Goal: Task Accomplishment & Management: Use online tool/utility

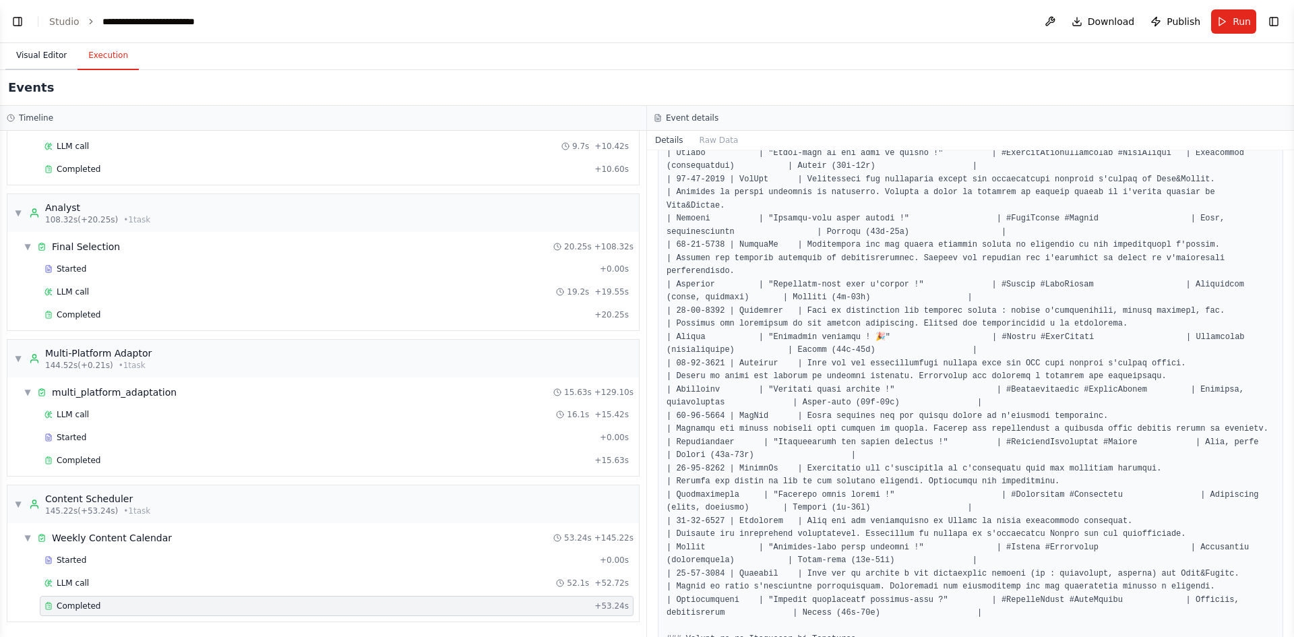
click at [55, 49] on button "Visual Editor" at bounding box center [41, 56] width 72 height 28
click at [88, 52] on button "Execution" at bounding box center [107, 56] width 61 height 28
drag, startPoint x: 558, startPoint y: 87, endPoint x: 0, endPoint y: -21, distance: 568.3
click at [0, 0] on html "agents: name: Storyteller role: "Copywriter émotionnel" goal: "Créer des posts …" at bounding box center [647, 318] width 1294 height 637
click at [272, 86] on div "Events" at bounding box center [647, 88] width 1294 height 36
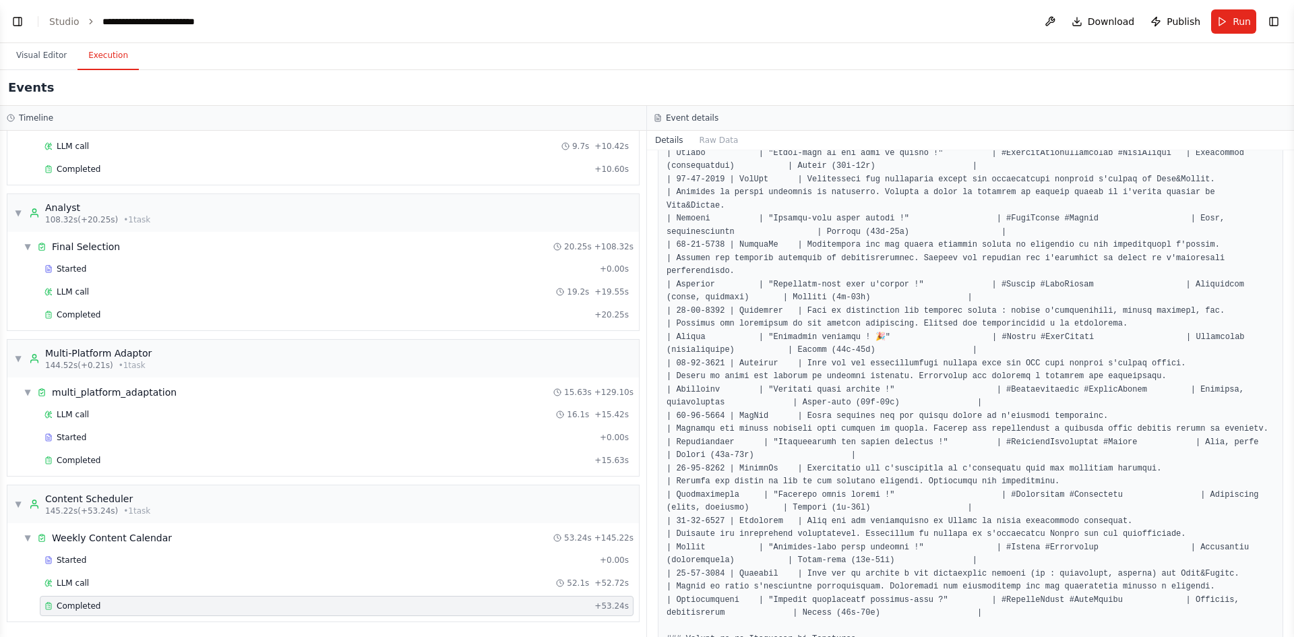
drag, startPoint x: 272, startPoint y: 86, endPoint x: 254, endPoint y: 85, distance: 17.5
click at [254, 85] on div "Events" at bounding box center [647, 88] width 1294 height 36
drag, startPoint x: 254, startPoint y: 85, endPoint x: 4, endPoint y: -15, distance: 269.4
click at [4, 0] on html "agents: name: Storyteller role: "Copywriter émotionnel" goal: "Créer des posts …" at bounding box center [647, 318] width 1294 height 637
click at [50, 9] on header "**********" at bounding box center [647, 21] width 1294 height 43
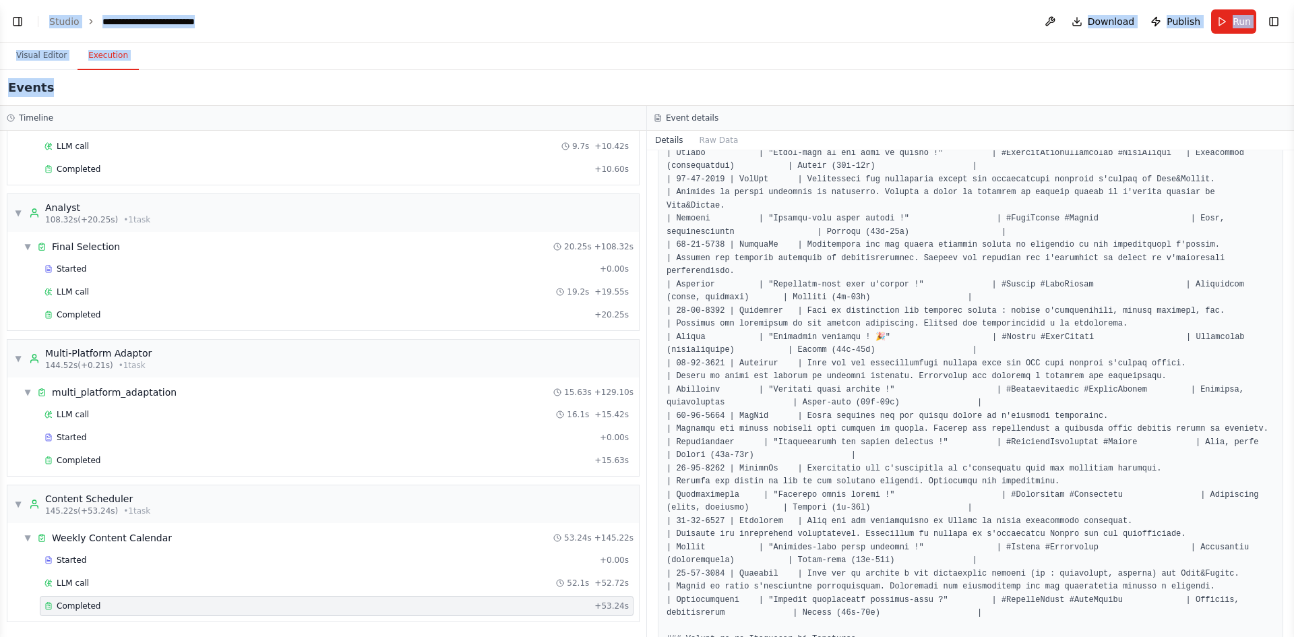
drag, startPoint x: 50, startPoint y: 9, endPoint x: 170, endPoint y: 101, distance: 151.4
click at [170, 101] on main "**********" at bounding box center [647, 318] width 1294 height 637
click at [179, 84] on div "Events" at bounding box center [647, 88] width 1294 height 36
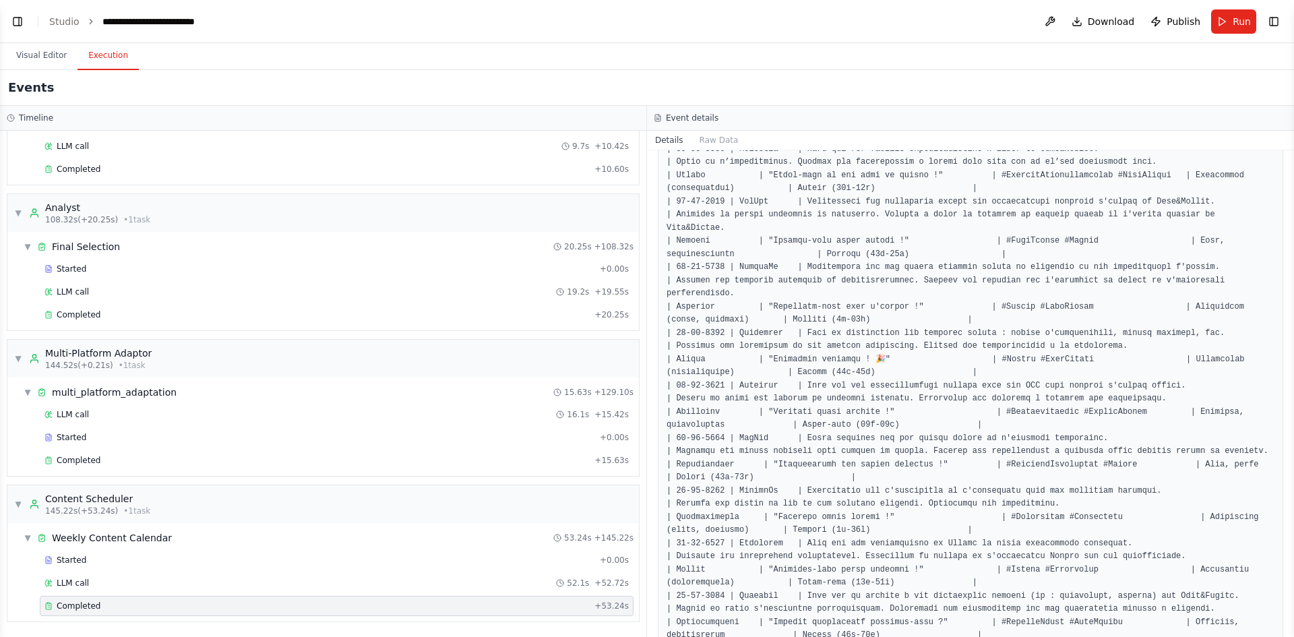
scroll to position [1386, 0]
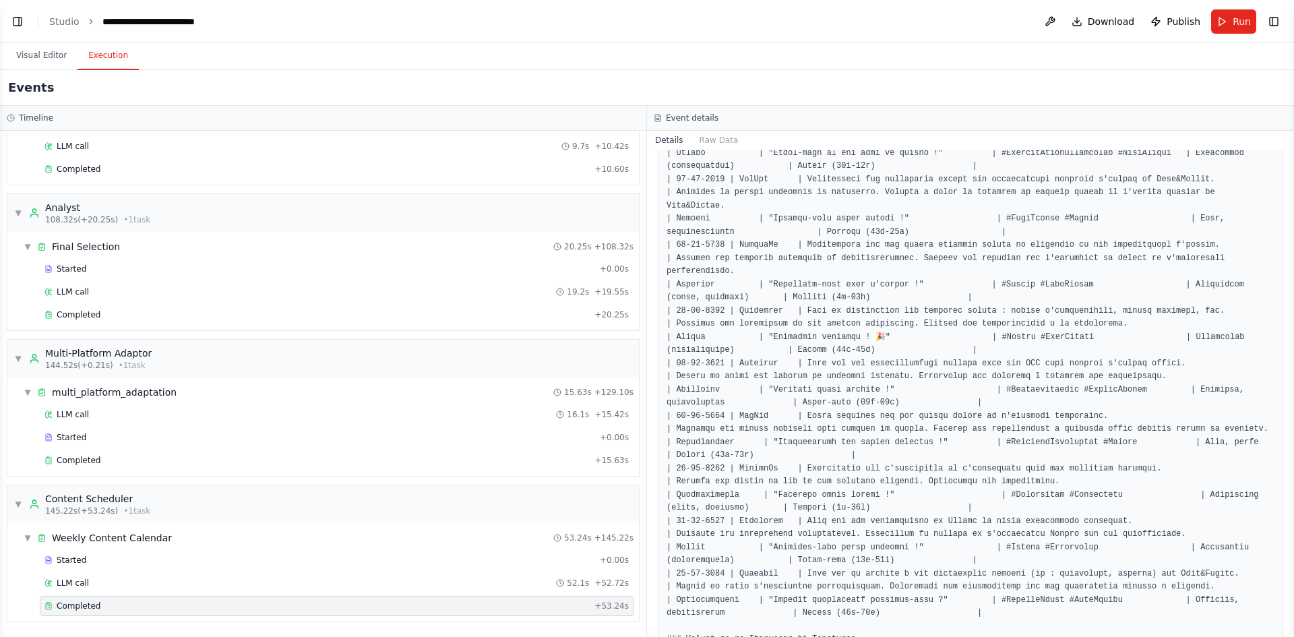
click at [705, 117] on h3 "Event details" at bounding box center [692, 118] width 53 height 11
drag, startPoint x: 703, startPoint y: 123, endPoint x: 699, endPoint y: 140, distance: 17.8
click at [702, 125] on div "Event details" at bounding box center [970, 118] width 647 height 25
click at [699, 144] on button "Raw Data" at bounding box center [718, 140] width 55 height 19
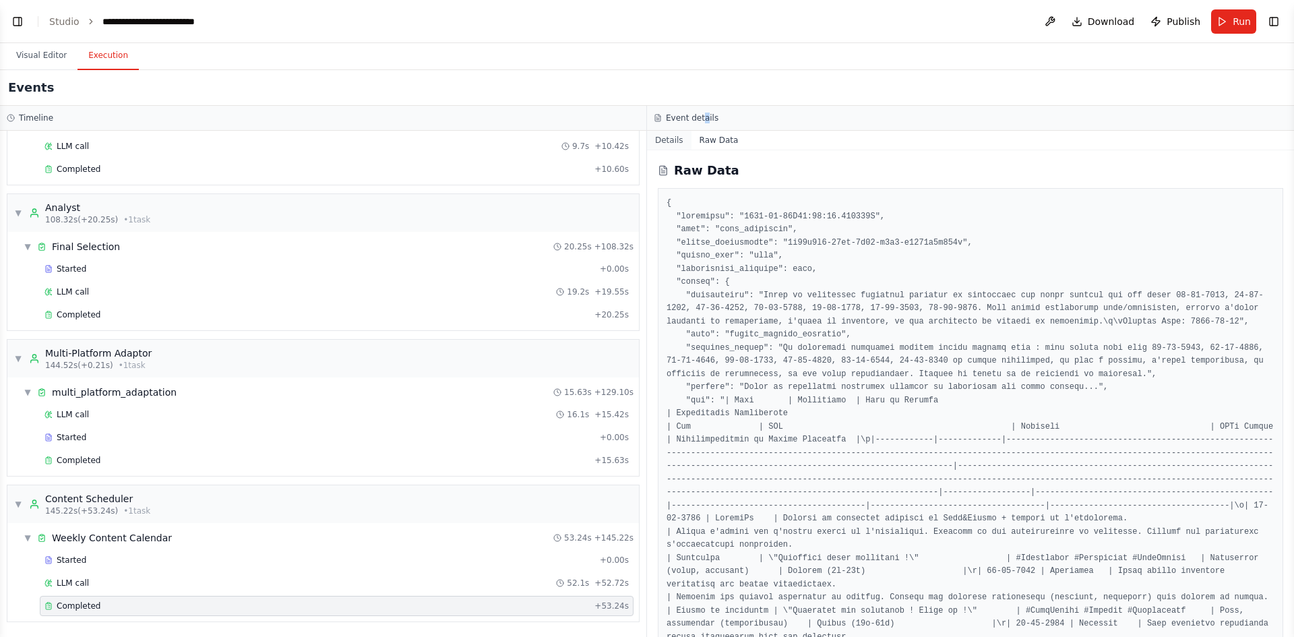
click at [681, 143] on button "Details" at bounding box center [669, 140] width 44 height 19
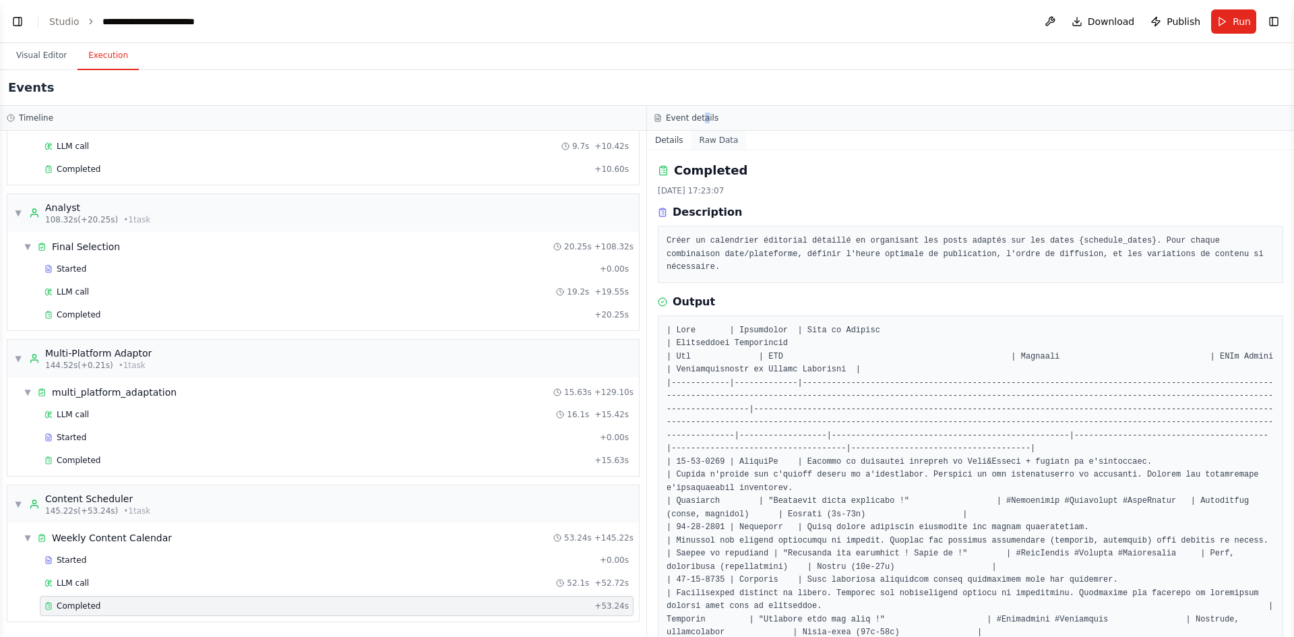
click at [722, 148] on button "Raw Data" at bounding box center [718, 140] width 55 height 19
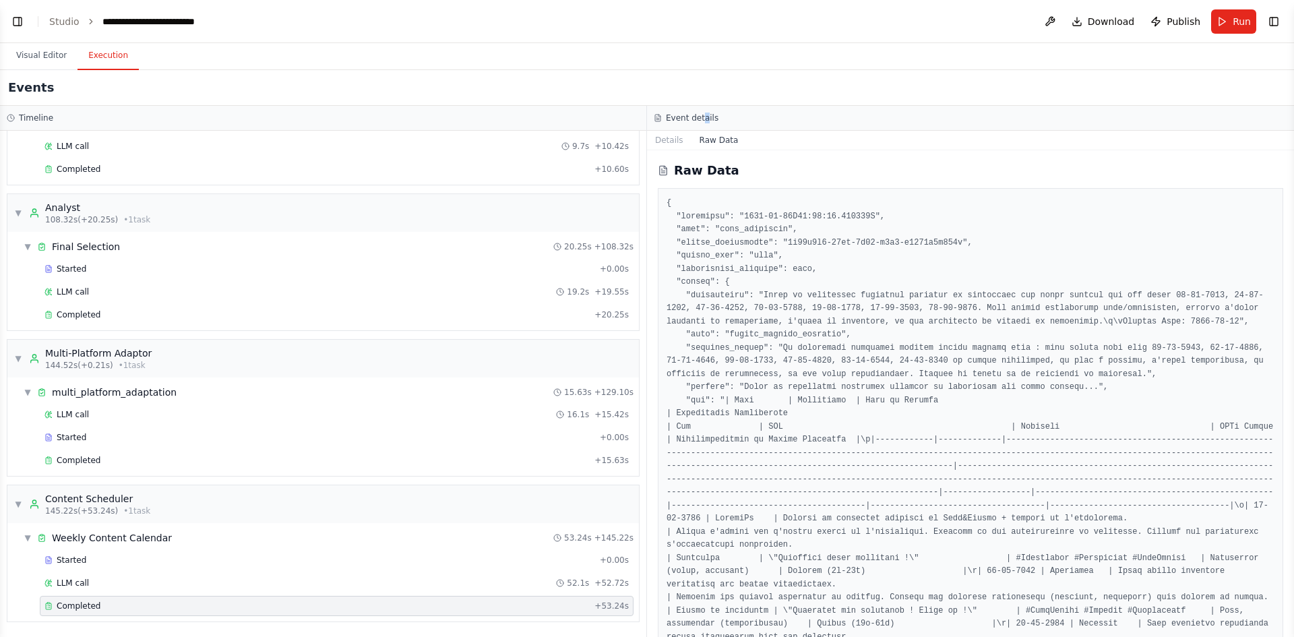
scroll to position [270, 0]
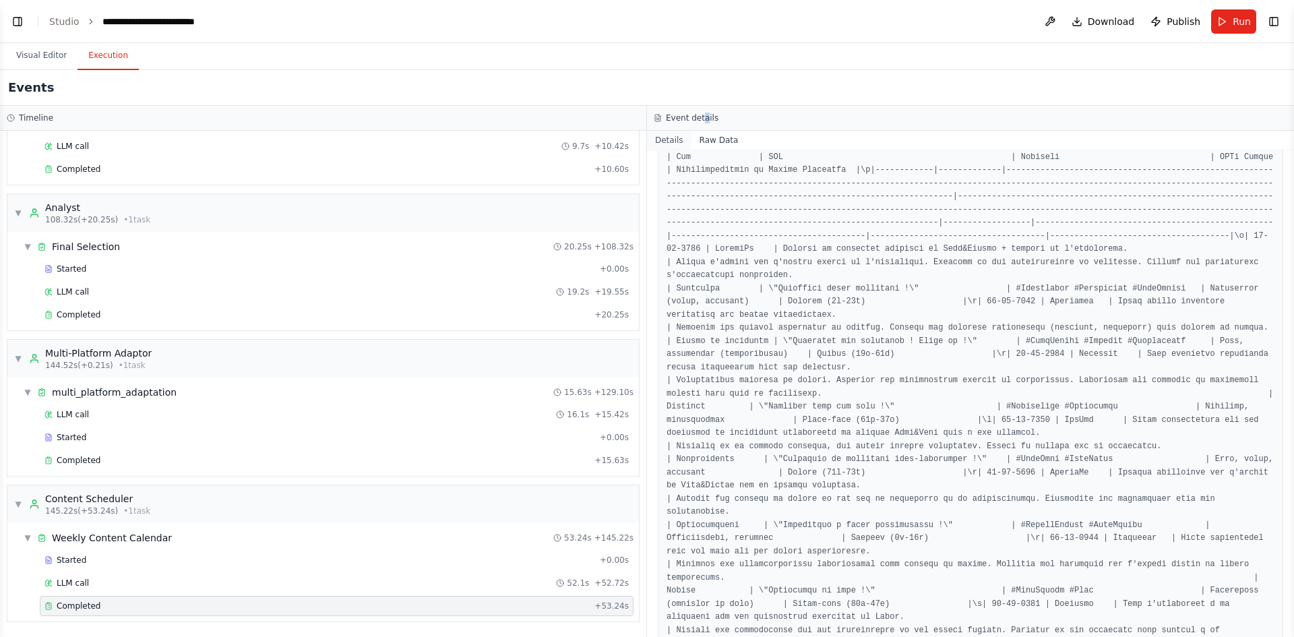
click at [672, 141] on button "Details" at bounding box center [669, 140] width 44 height 19
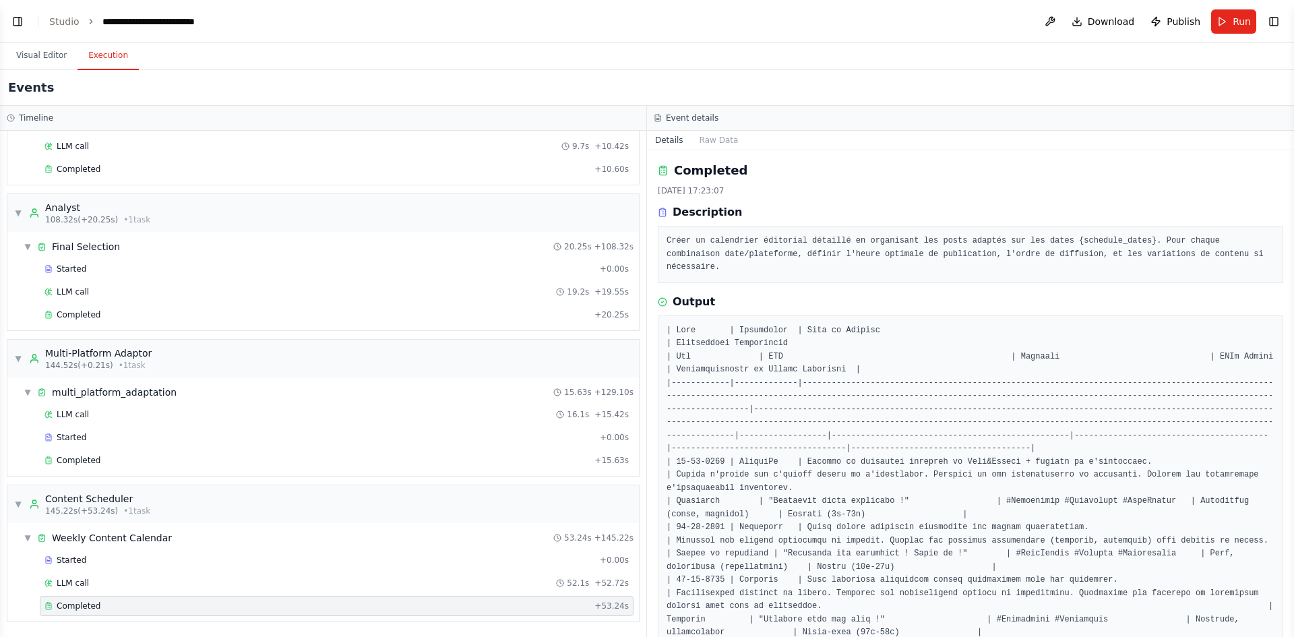
drag, startPoint x: 667, startPoint y: 122, endPoint x: 660, endPoint y: 123, distance: 6.8
click at [665, 123] on div "Event details" at bounding box center [970, 118] width 633 height 11
click at [69, 22] on link "Studio" at bounding box center [64, 21] width 30 height 11
